Goal: Transaction & Acquisition: Obtain resource

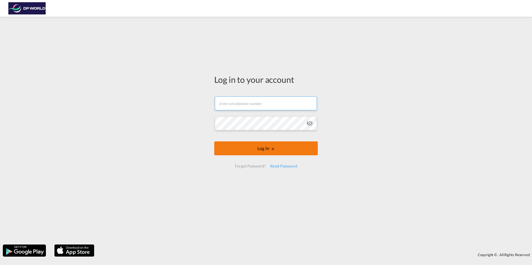
type input "[PERSON_NAME][EMAIL_ADDRESS][PERSON_NAME][DOMAIN_NAME]"
click at [263, 151] on button "Log In" at bounding box center [265, 149] width 103 height 14
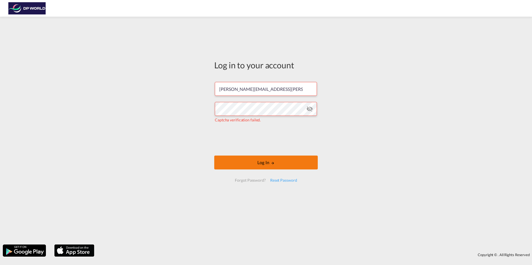
click at [265, 161] on button "Log In" at bounding box center [265, 163] width 103 height 14
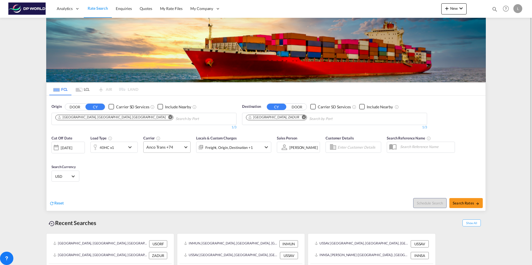
click at [184, 148] on md-select-value "Anco Trans +74" at bounding box center [167, 147] width 47 height 11
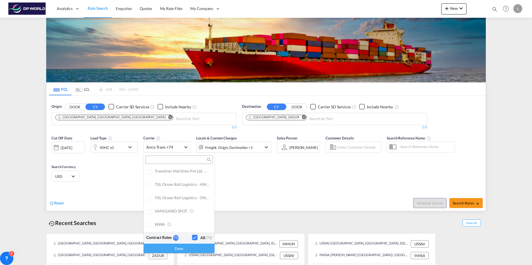
scroll to position [233, 0]
click at [282, 188] on md-backdrop at bounding box center [266, 132] width 532 height 265
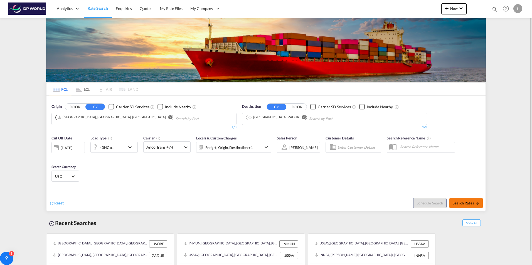
click at [469, 204] on span "Search Rates" at bounding box center [466, 203] width 27 height 4
type input "USORF to ZADUR / [DATE]"
